Goal: Navigation & Orientation: Understand site structure

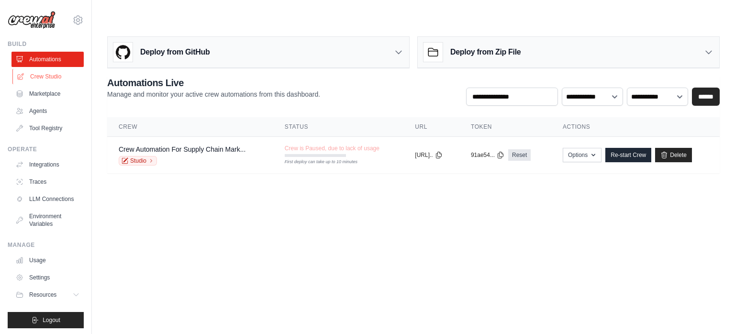
click at [42, 77] on link "Crew Studio" at bounding box center [48, 76] width 72 height 15
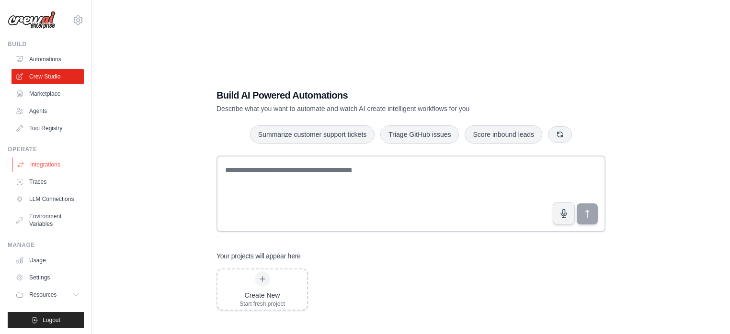
click at [56, 168] on link "Integrations" at bounding box center [48, 164] width 72 height 15
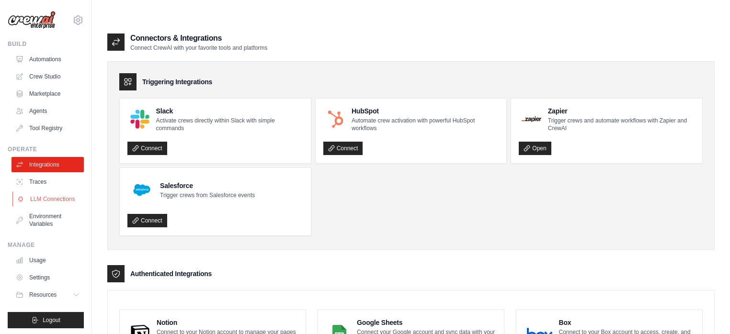
click at [46, 206] on link "LLM Connections" at bounding box center [48, 198] width 72 height 15
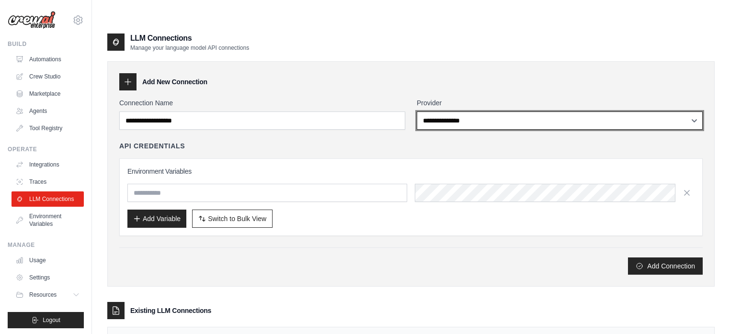
click at [497, 112] on select "**********" at bounding box center [559, 121] width 286 height 18
select select "*****"
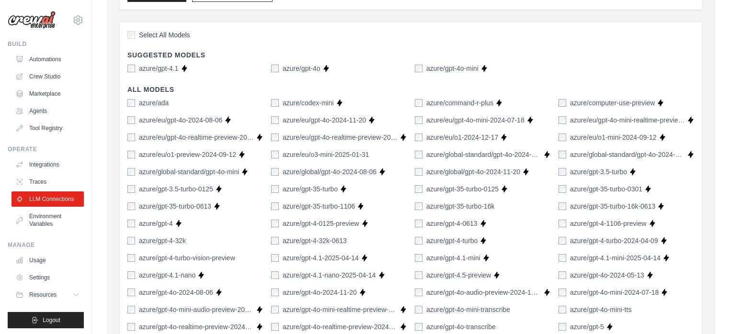
scroll to position [253, 0]
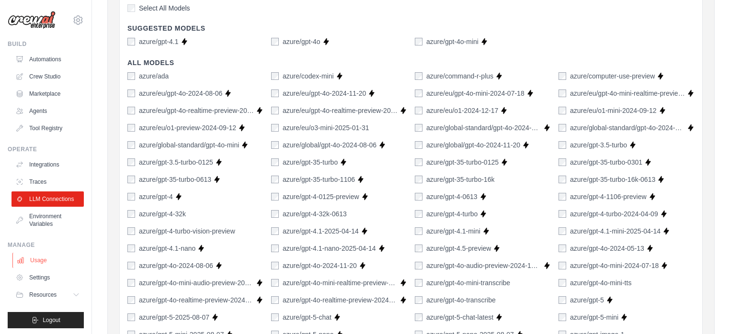
click at [39, 268] on link "Usage" at bounding box center [48, 260] width 72 height 15
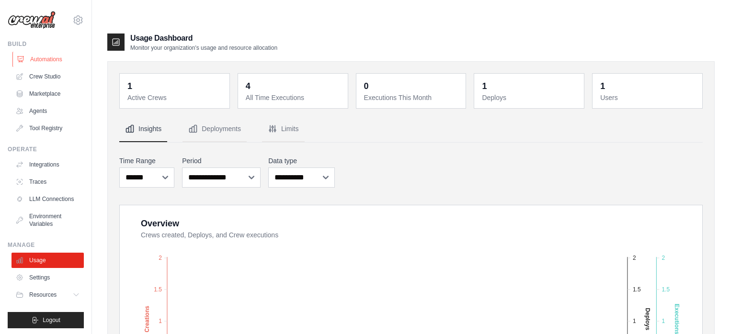
click at [32, 61] on link "Automations" at bounding box center [48, 59] width 72 height 15
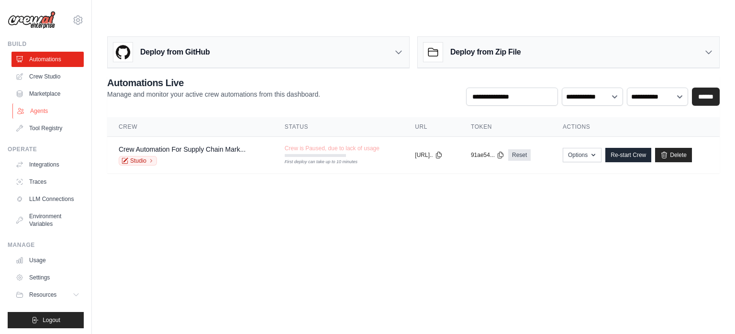
click at [38, 112] on link "Agents" at bounding box center [48, 110] width 72 height 15
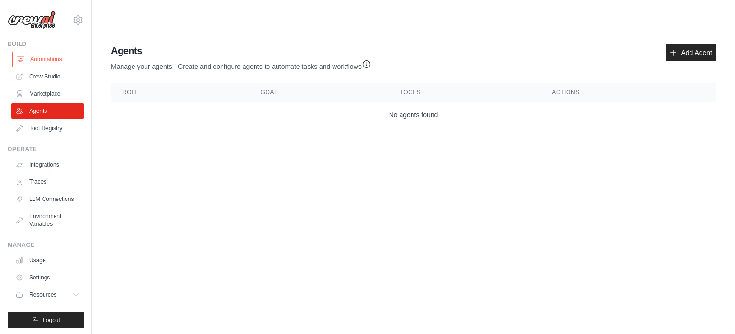
click at [51, 61] on link "Automations" at bounding box center [48, 59] width 72 height 15
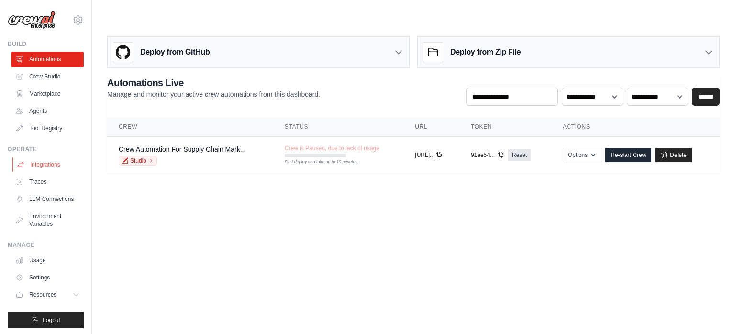
click at [45, 164] on link "Integrations" at bounding box center [48, 164] width 72 height 15
